Goal: Obtain resource: Obtain resource

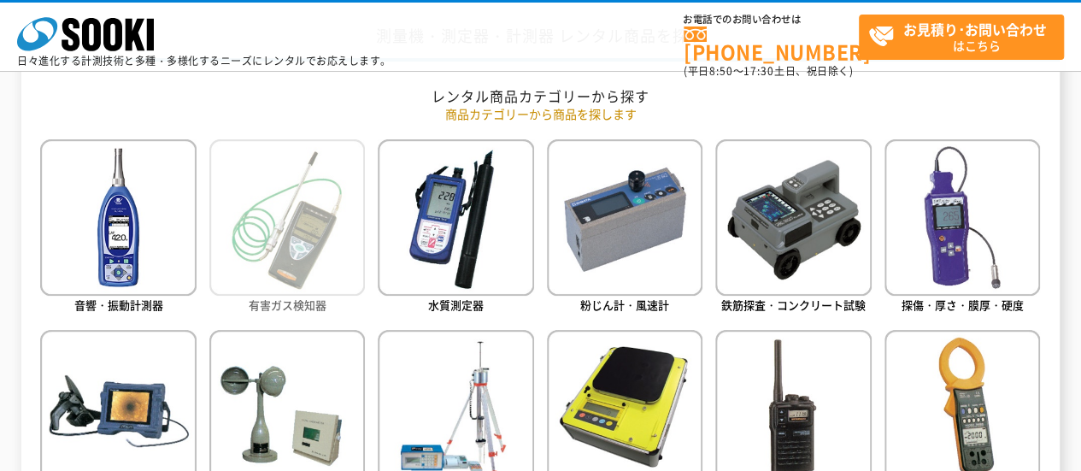
click at [263, 215] on img at bounding box center [287, 217] width 156 height 156
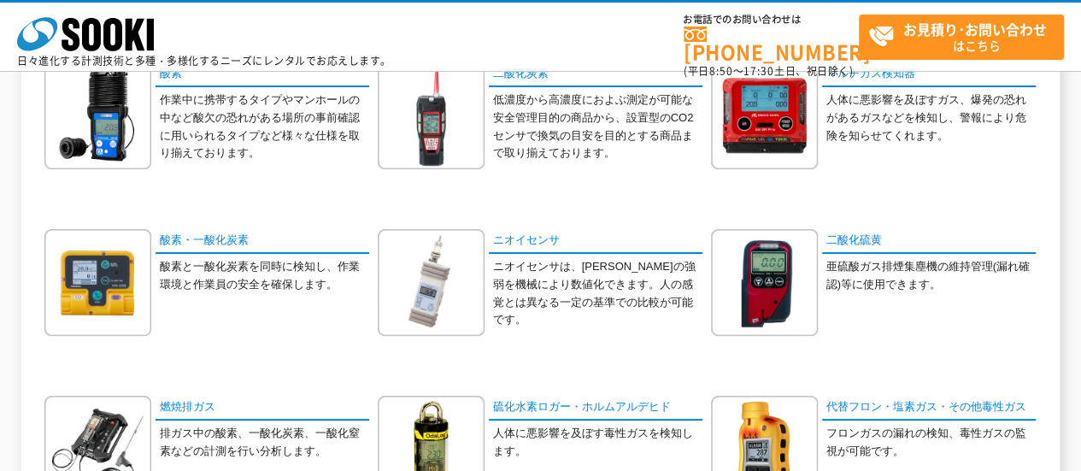
scroll to position [286, 0]
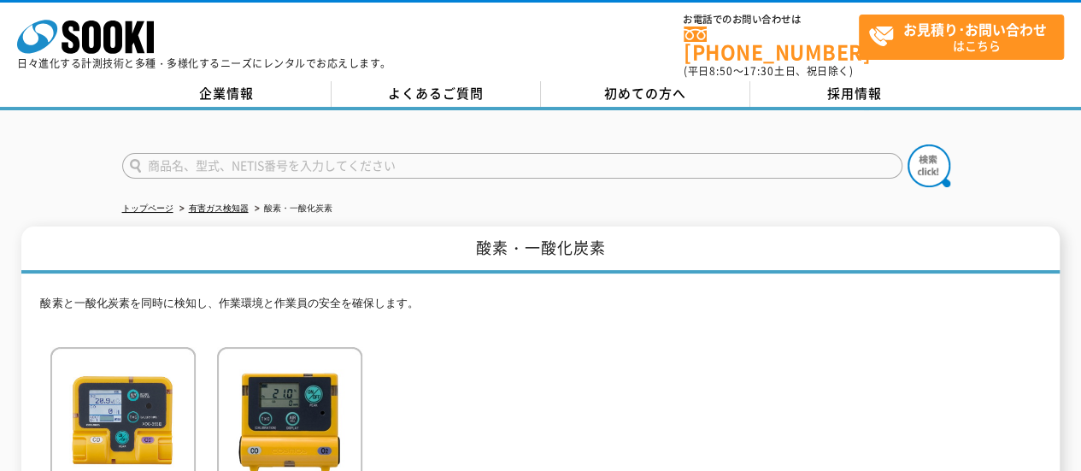
scroll to position [171, 0]
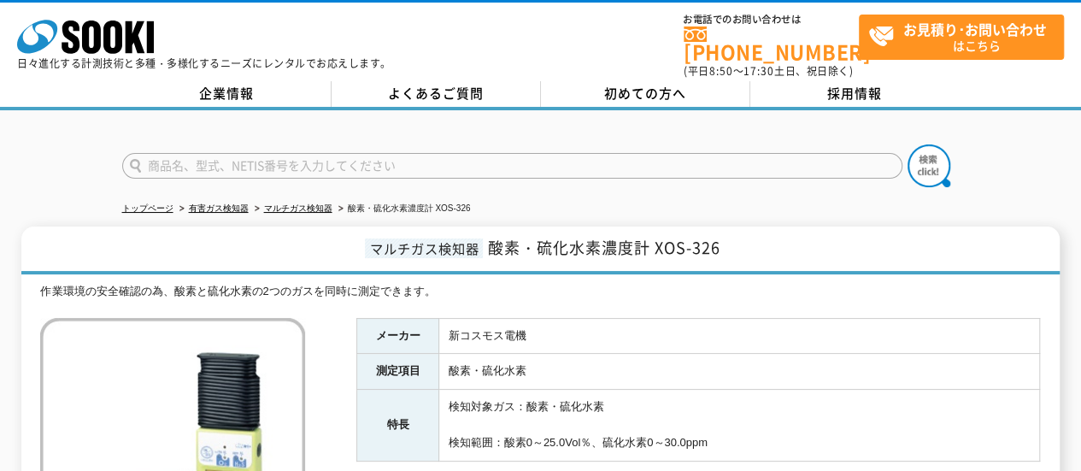
scroll to position [171, 0]
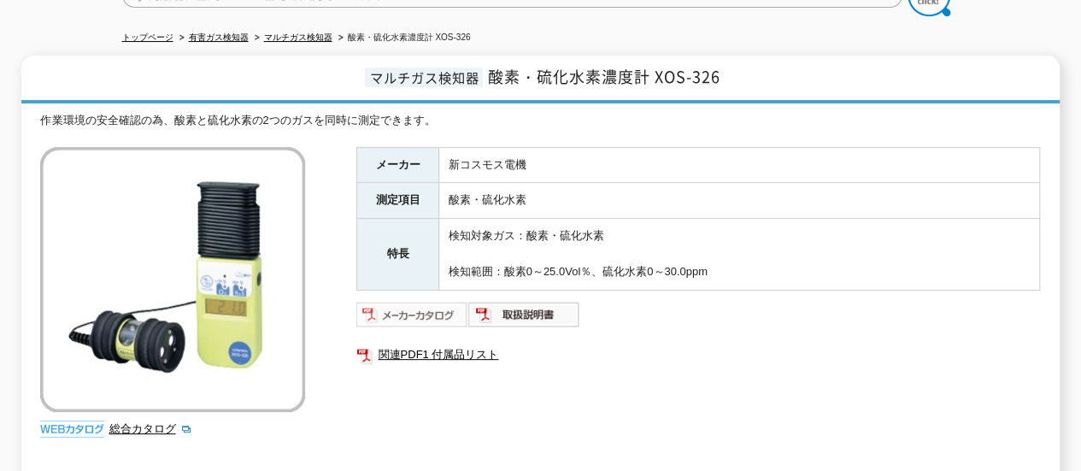
click at [437, 301] on img at bounding box center [412, 314] width 112 height 27
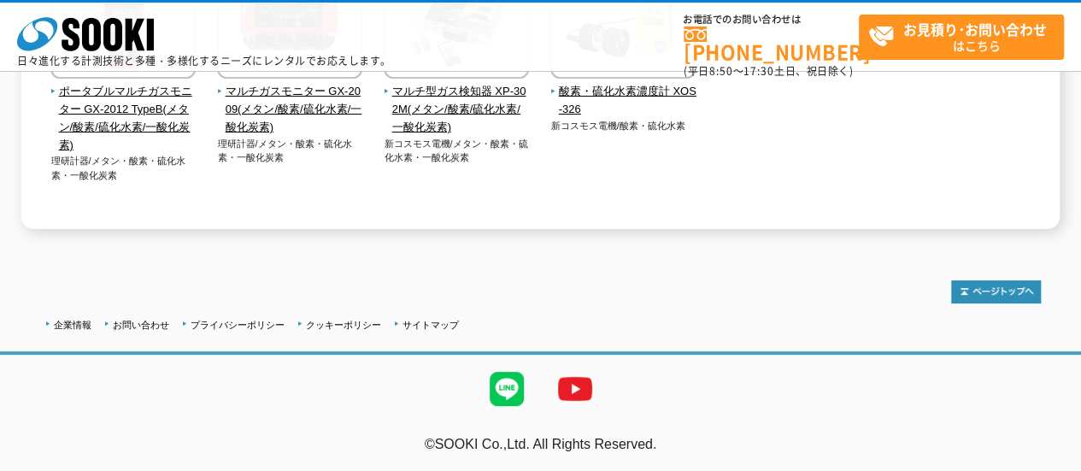
scroll to position [579, 0]
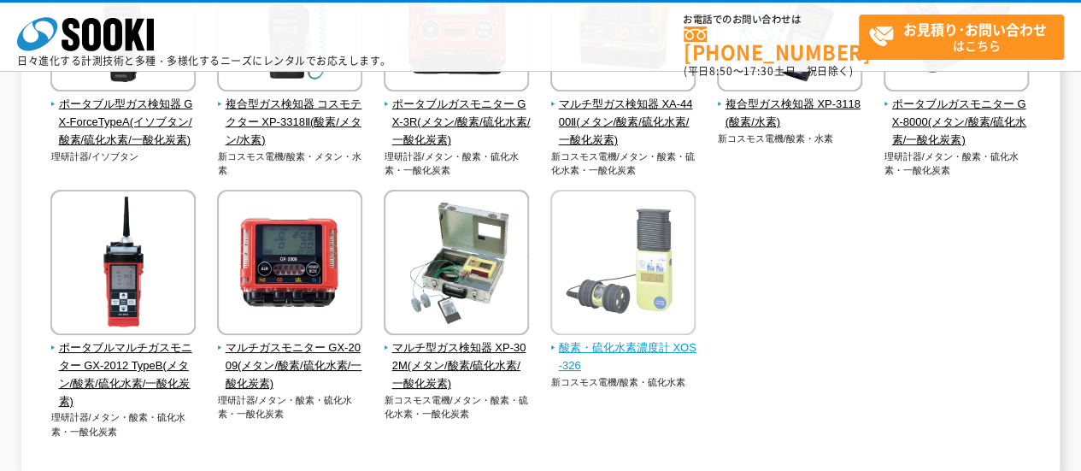
click at [662, 271] on img at bounding box center [622, 265] width 145 height 150
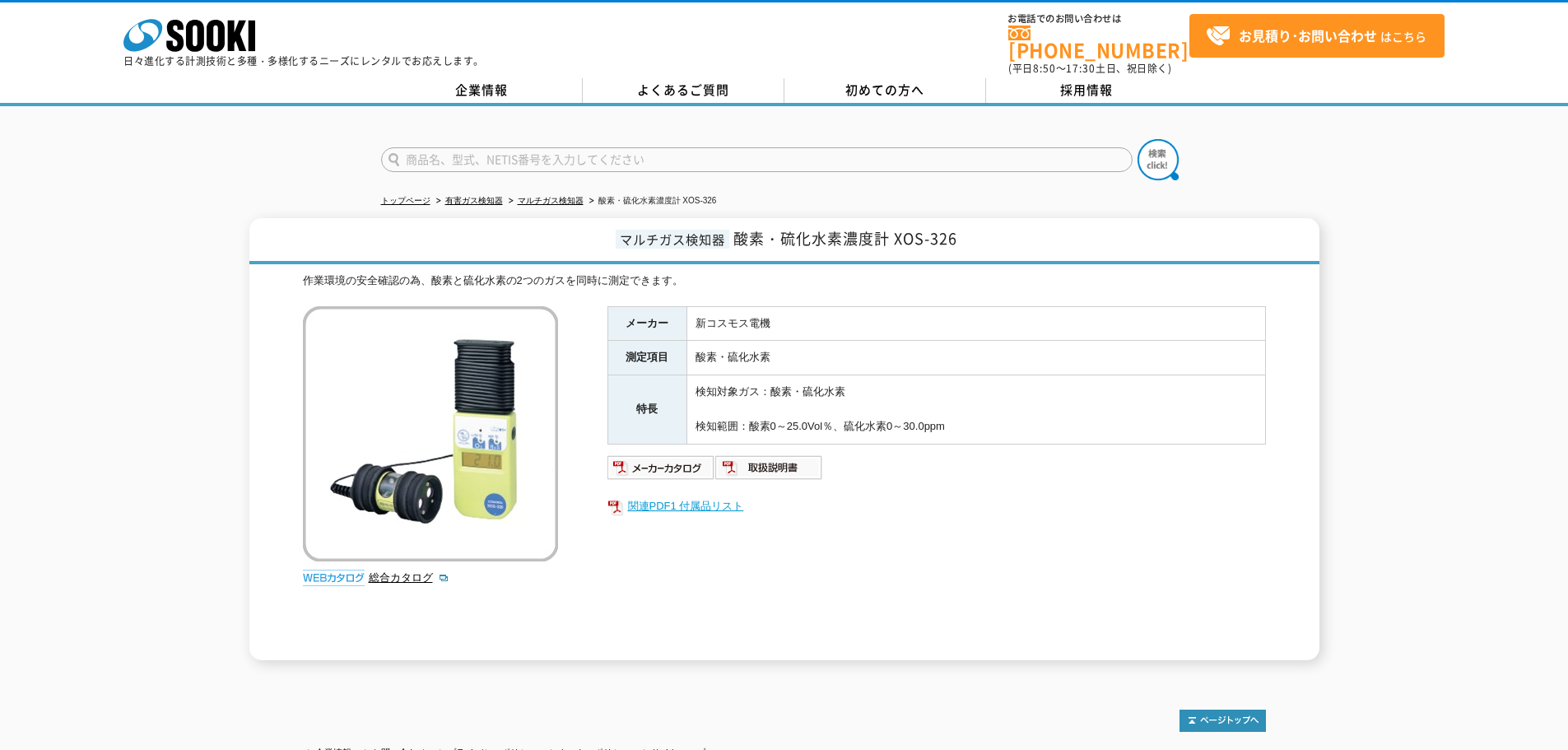
click at [711, 453] on link "関連PDF1 付属品リスト" at bounding box center [937, 506] width 659 height 21
